Goal: Information Seeking & Learning: Learn about a topic

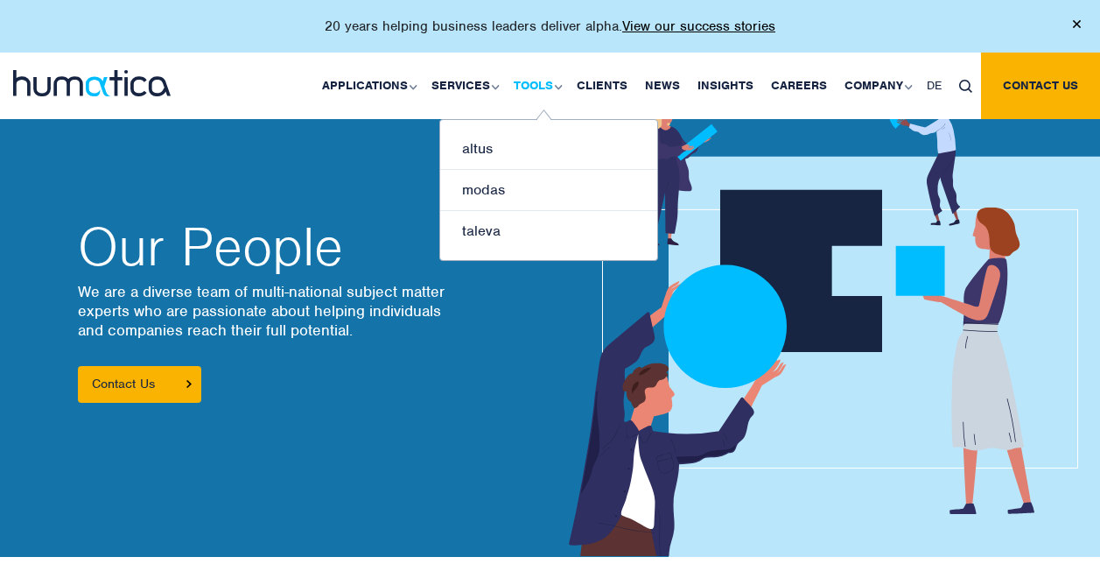
scroll to position [1400, 0]
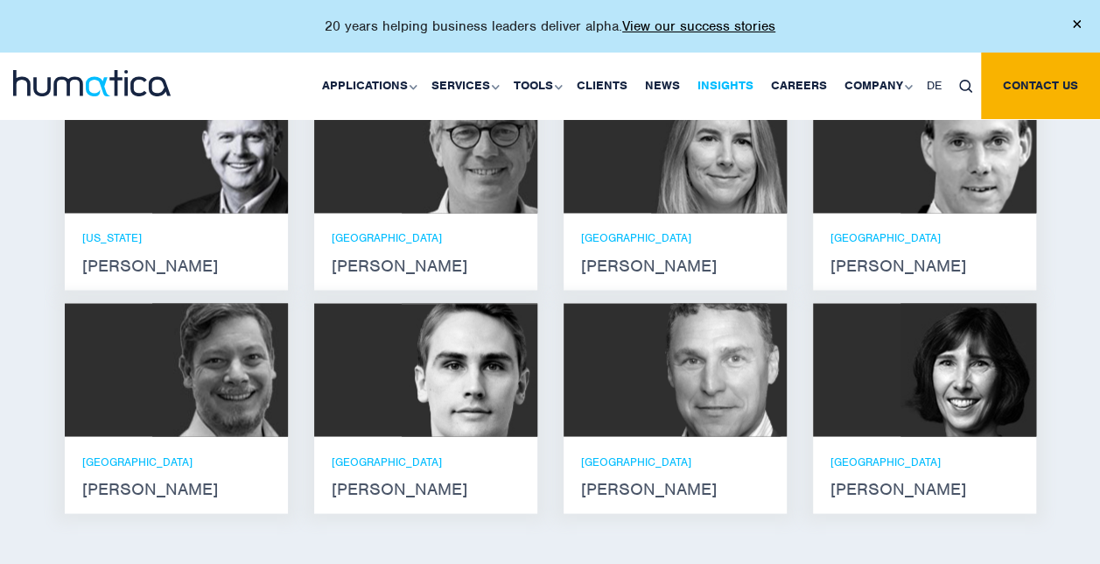
click at [719, 83] on link "Insights" at bounding box center [726, 86] width 74 height 67
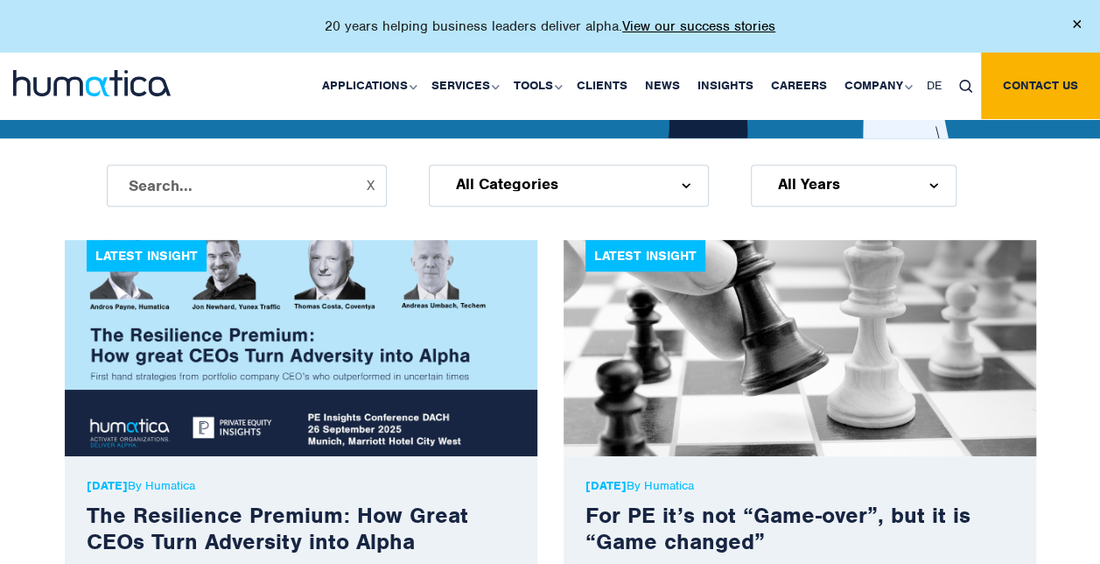
scroll to position [525, 0]
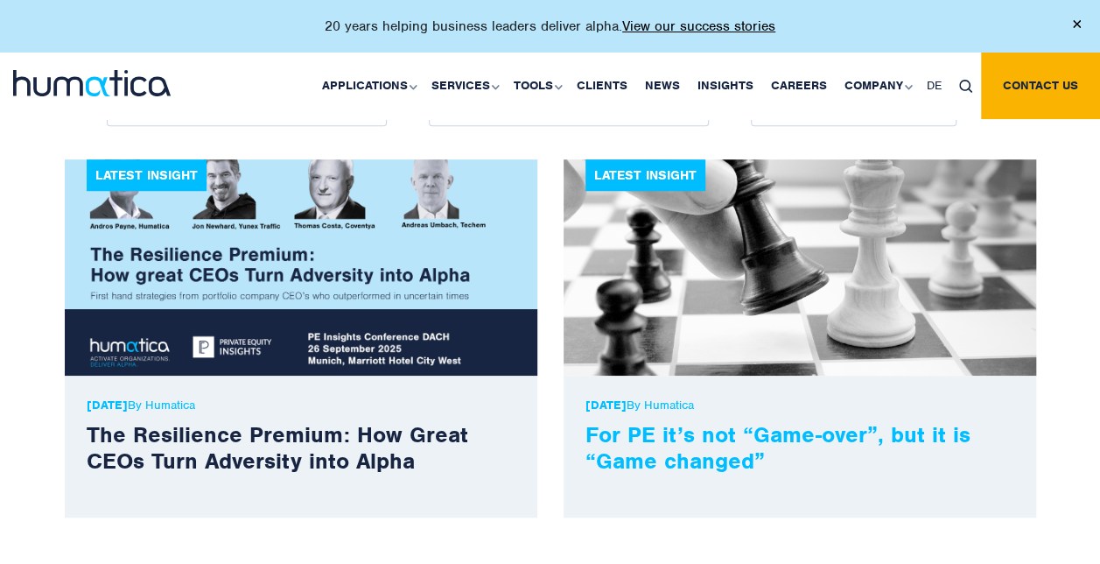
click at [809, 430] on link "For PE it’s not “Game-over”, but it is “Game changed”" at bounding box center [778, 447] width 385 height 54
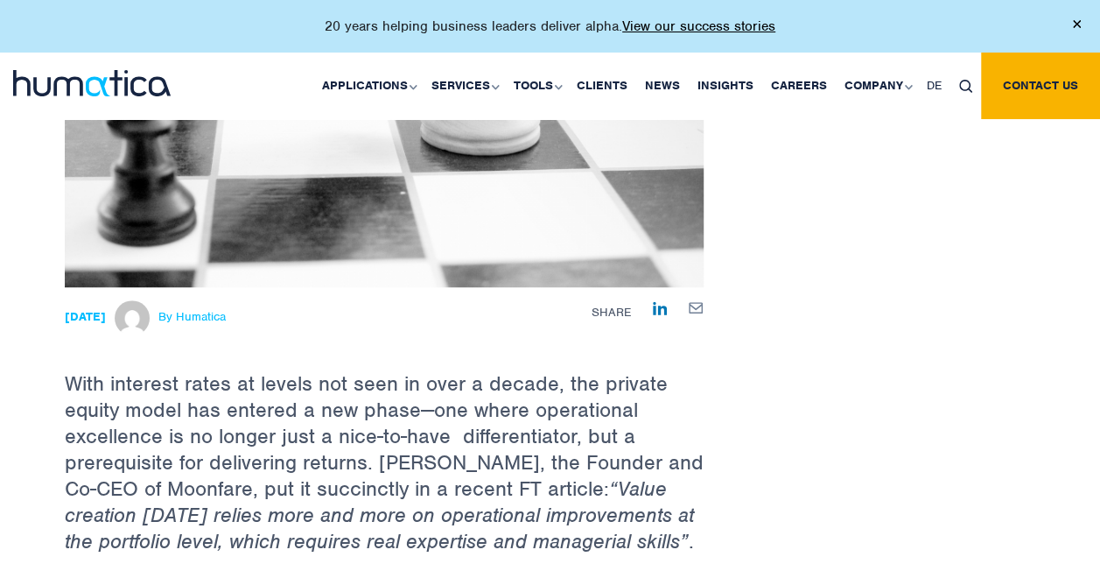
scroll to position [875, 0]
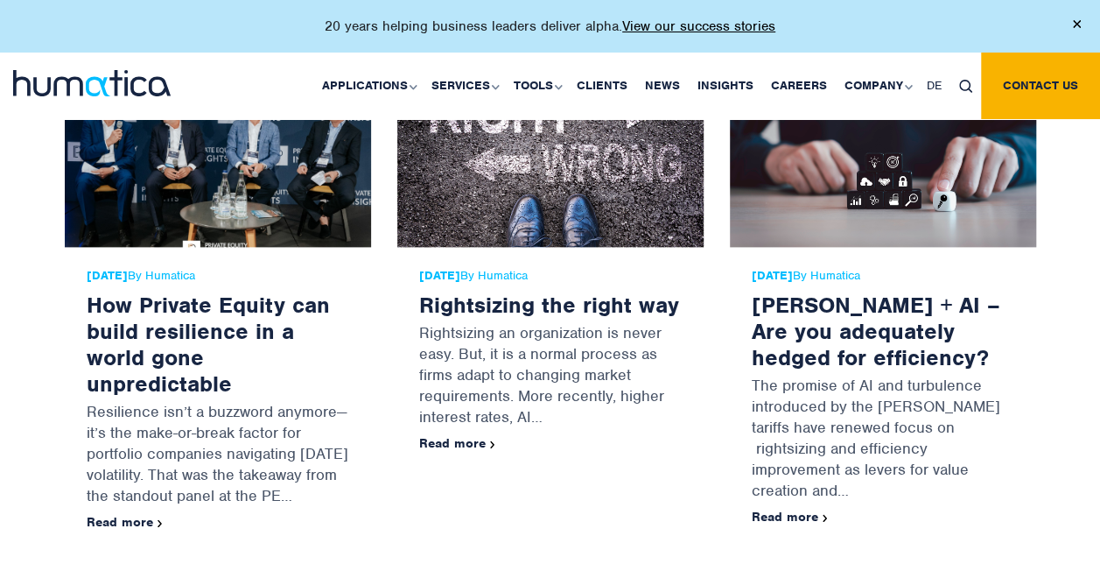
scroll to position [1138, 0]
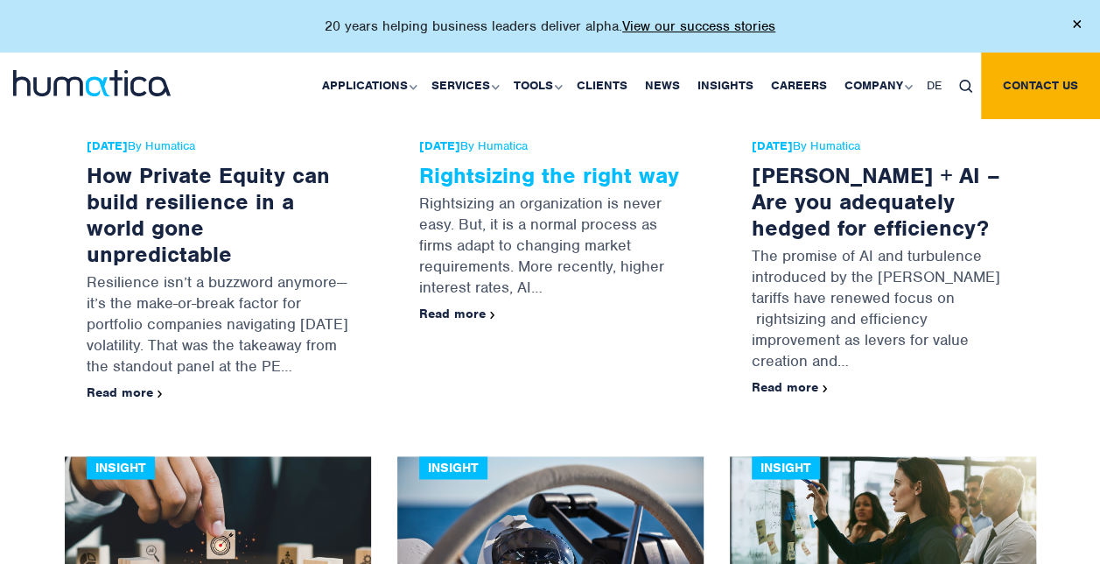
click at [494, 179] on link "Rightsizing the right way" at bounding box center [549, 175] width 260 height 28
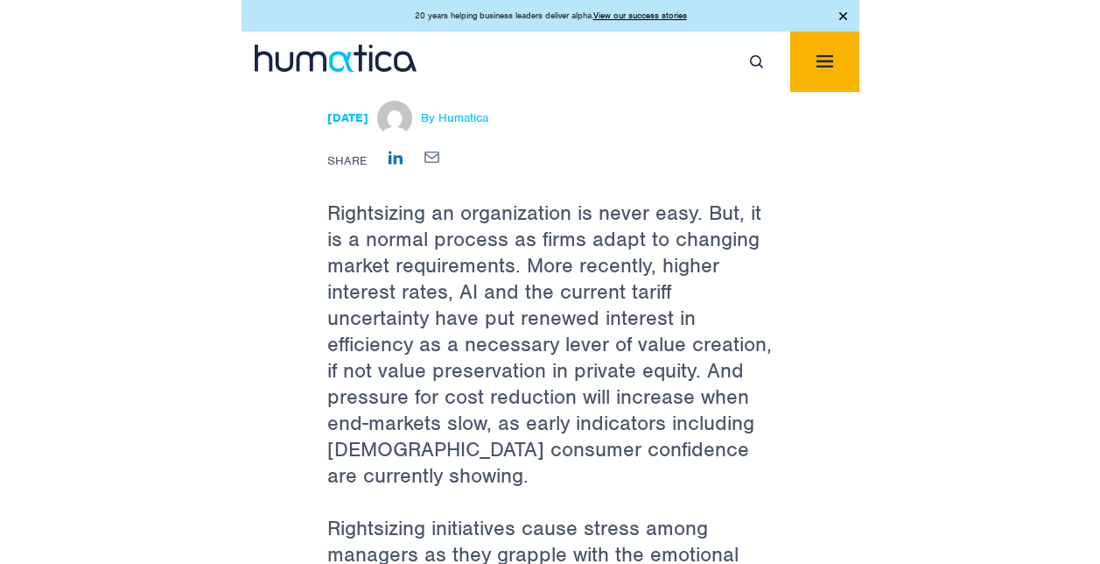
scroll to position [1231, 0]
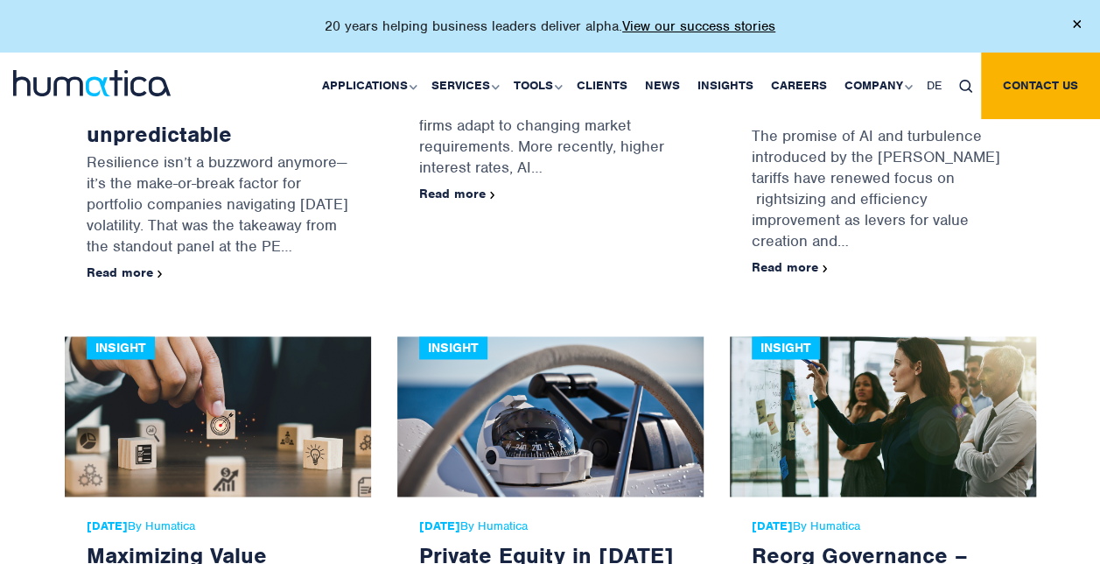
scroll to position [1400, 0]
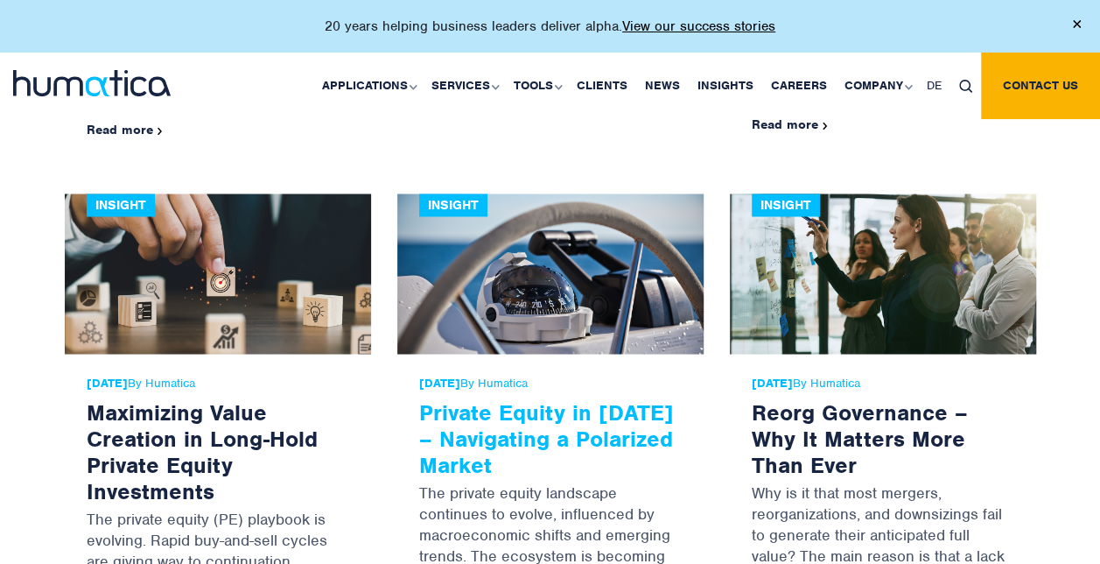
click at [518, 422] on link "Private Equity in [DATE] – Navigating a Polarized Market" at bounding box center [546, 437] width 255 height 81
